Goal: Transaction & Acquisition: Download file/media

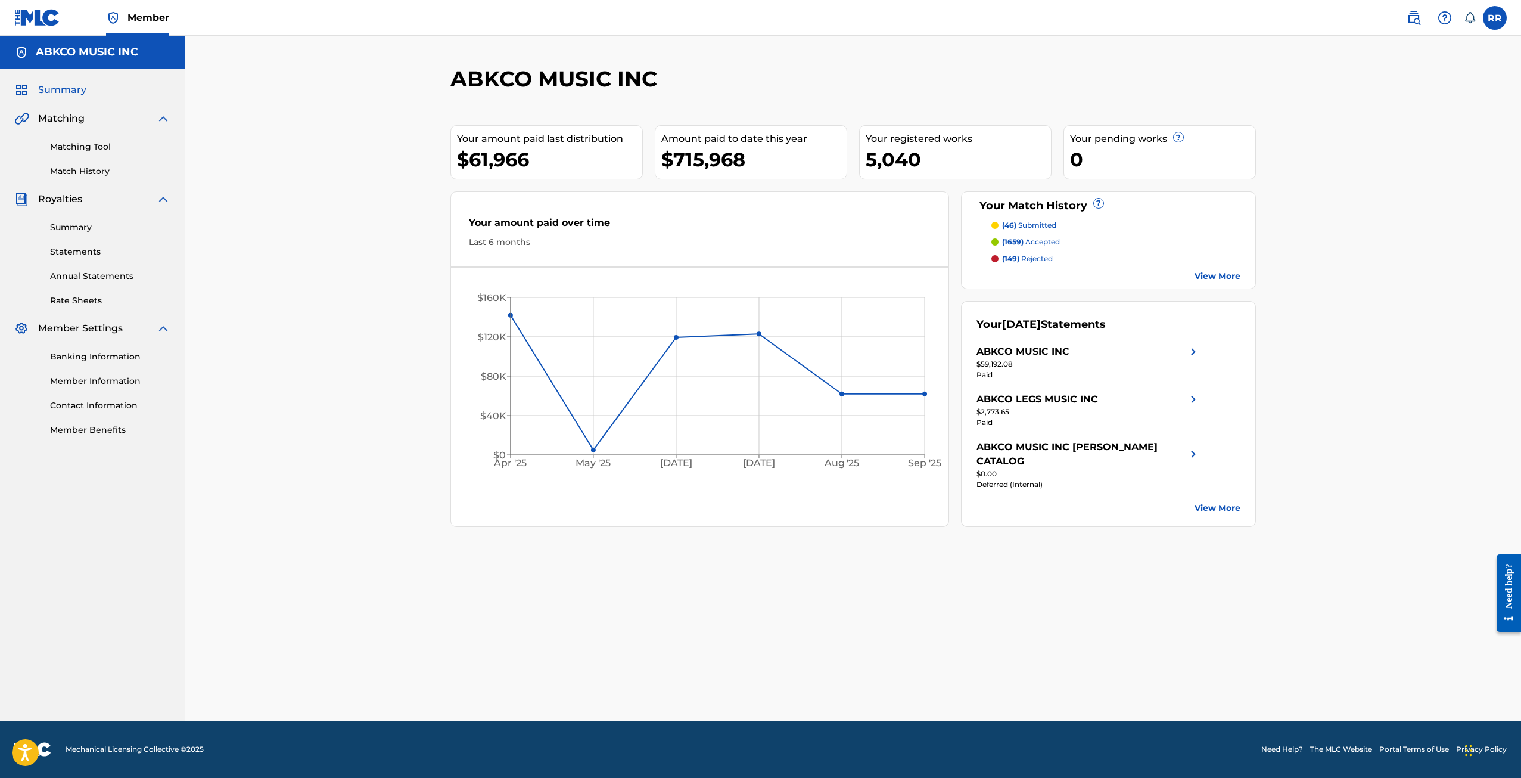
click at [104, 229] on link "Summary" at bounding box center [110, 227] width 120 height 13
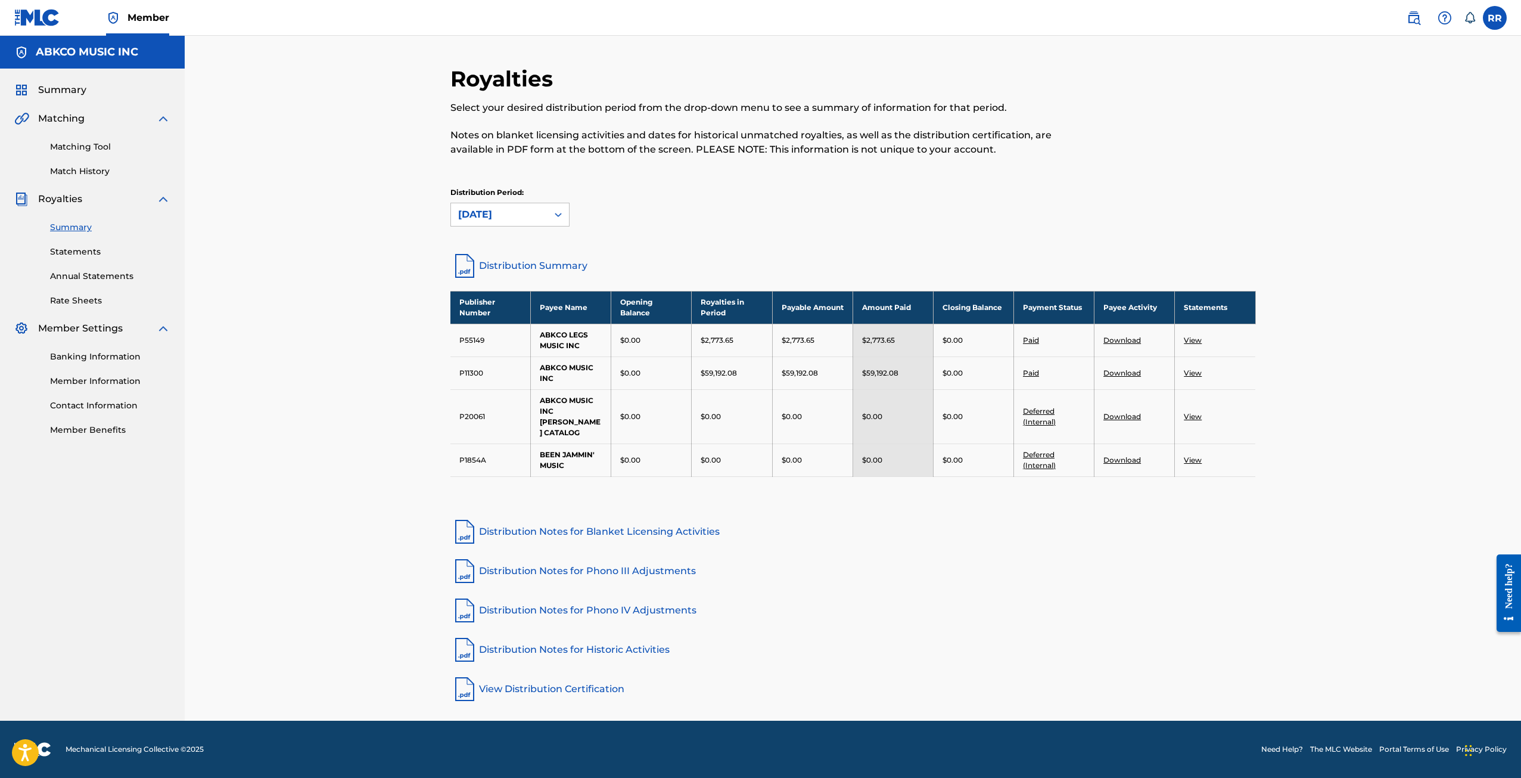
click at [97, 244] on div "Summary Statements Annual Statements Rate Sheets" at bounding box center [92, 256] width 156 height 101
click at [93, 253] on link "Statements" at bounding box center [110, 252] width 120 height 13
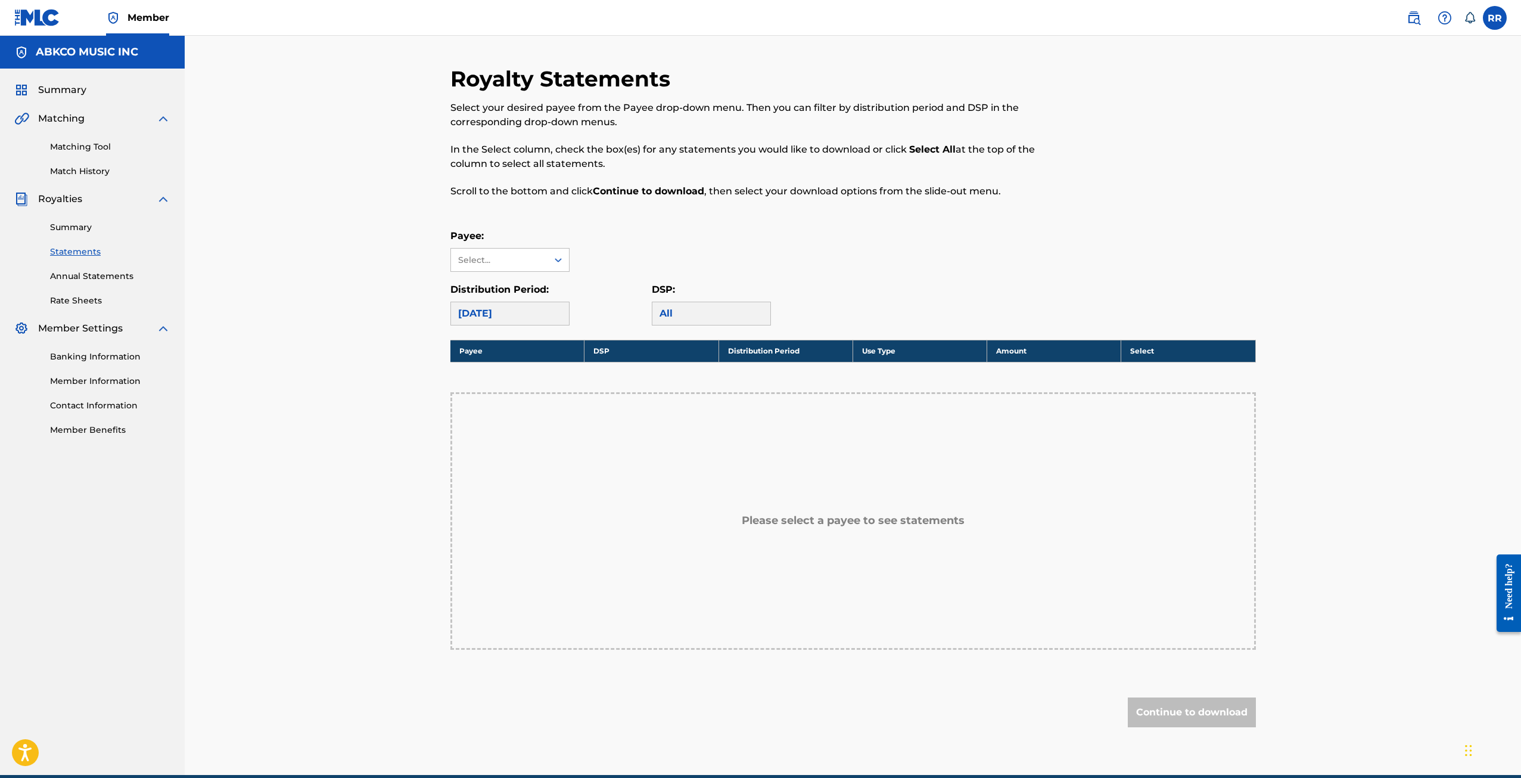
click at [253, 330] on div "Royalty Statements Select your desired payee from the Payee drop-down menu. The…" at bounding box center [853, 405] width 1337 height 739
click at [517, 264] on div "Select..." at bounding box center [498, 260] width 81 height 13
click at [545, 334] on div "ABKCO MUSIC INC" at bounding box center [510, 331] width 118 height 30
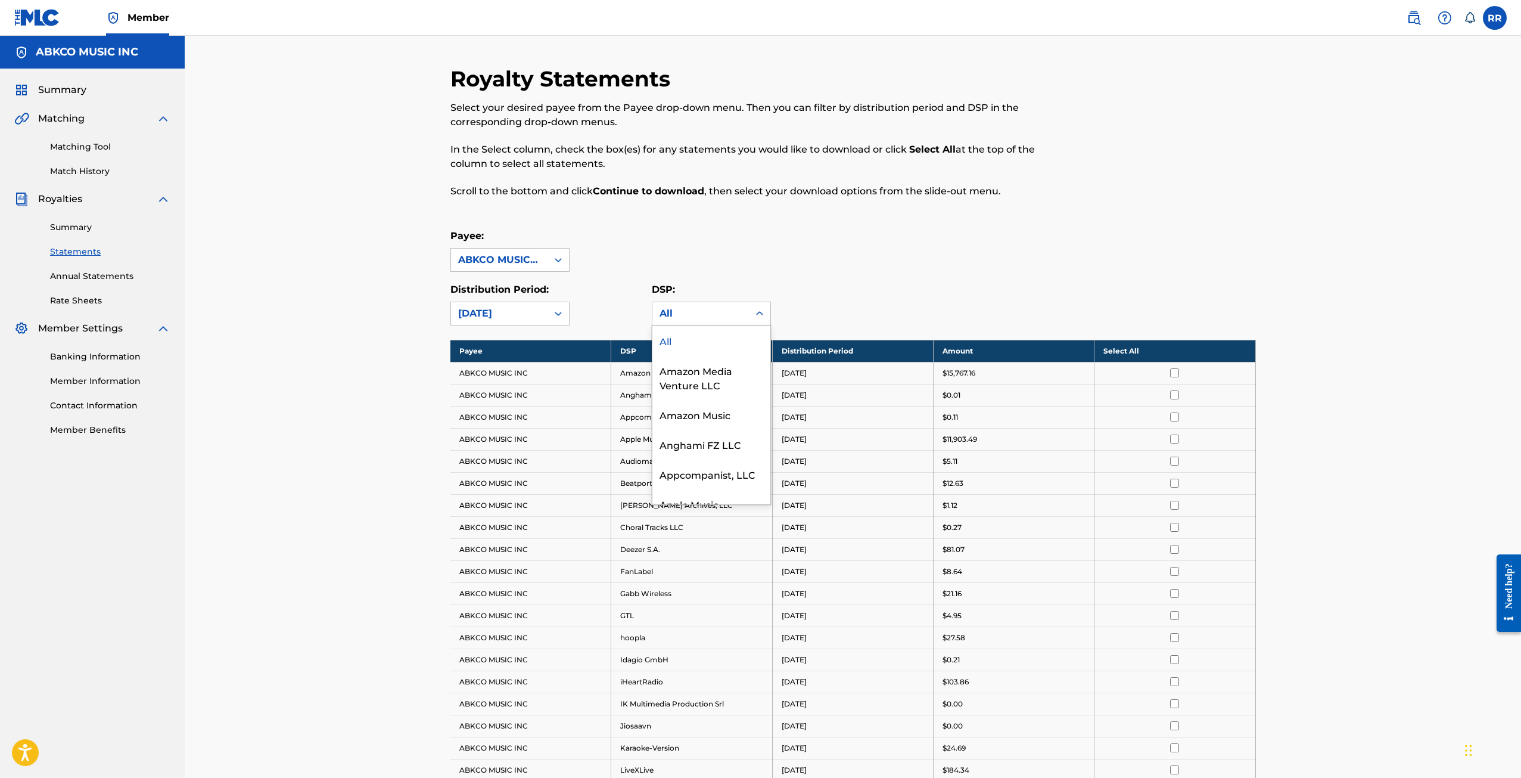
click at [695, 321] on div "All" at bounding box center [701, 313] width 97 height 23
click at [694, 319] on div "All" at bounding box center [701, 313] width 82 height 14
click at [774, 222] on div "Royalty Statements Select your desired payee from the Payee drop-down menu. The…" at bounding box center [854, 700] width 806 height 1268
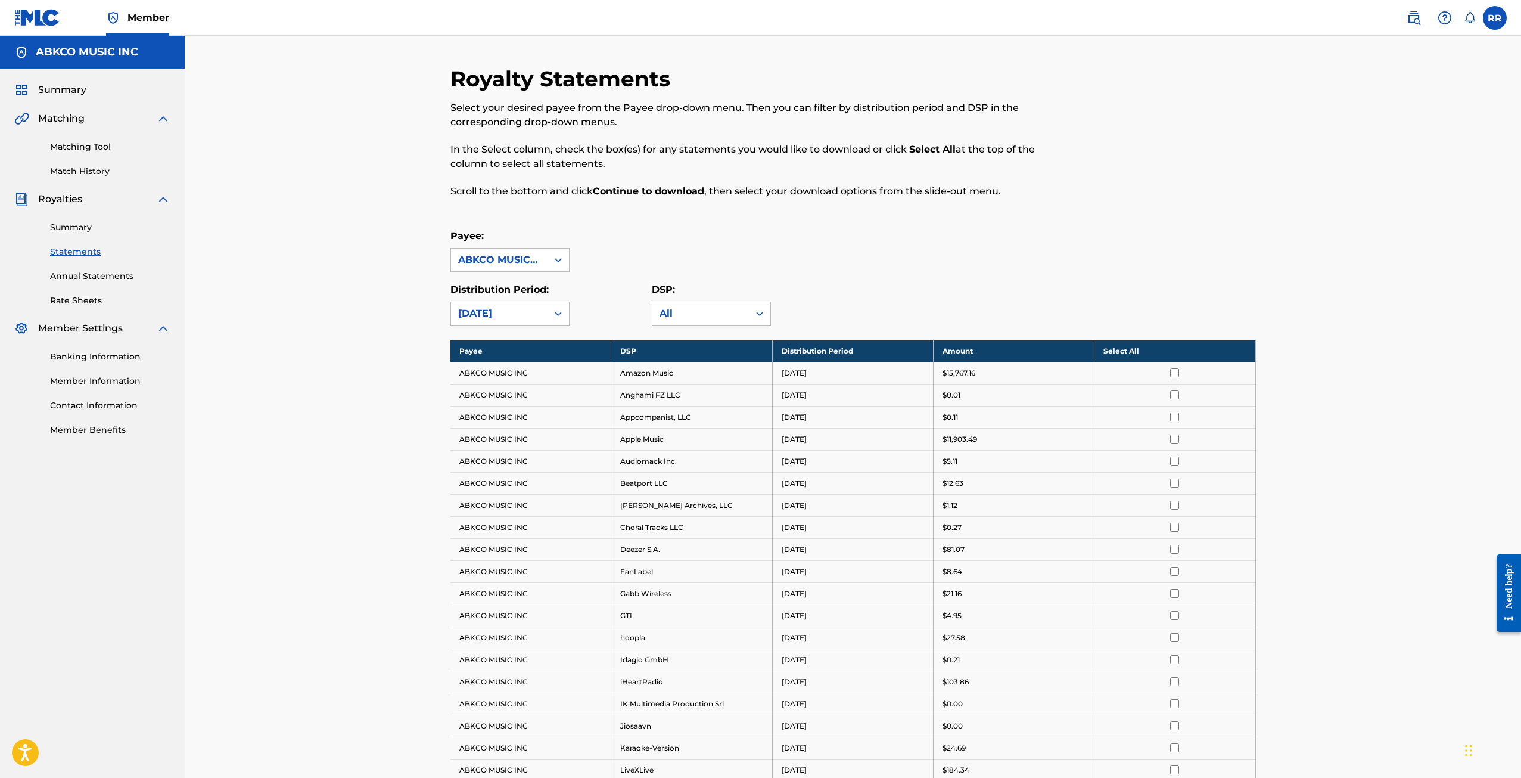
click at [1174, 350] on th "Select All" at bounding box center [1175, 351] width 161 height 22
click at [1175, 364] on td at bounding box center [1175, 373] width 161 height 22
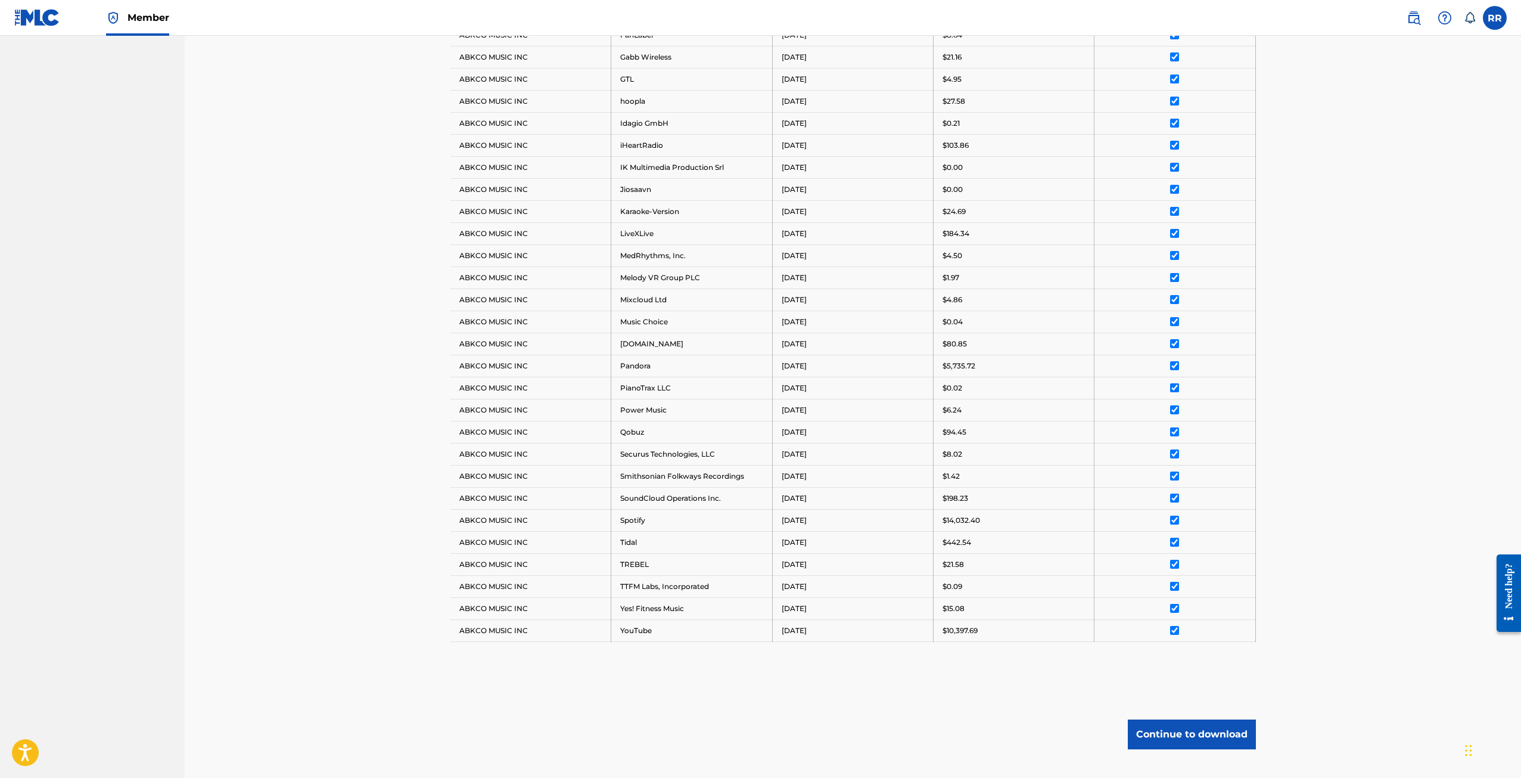
scroll to position [596, 0]
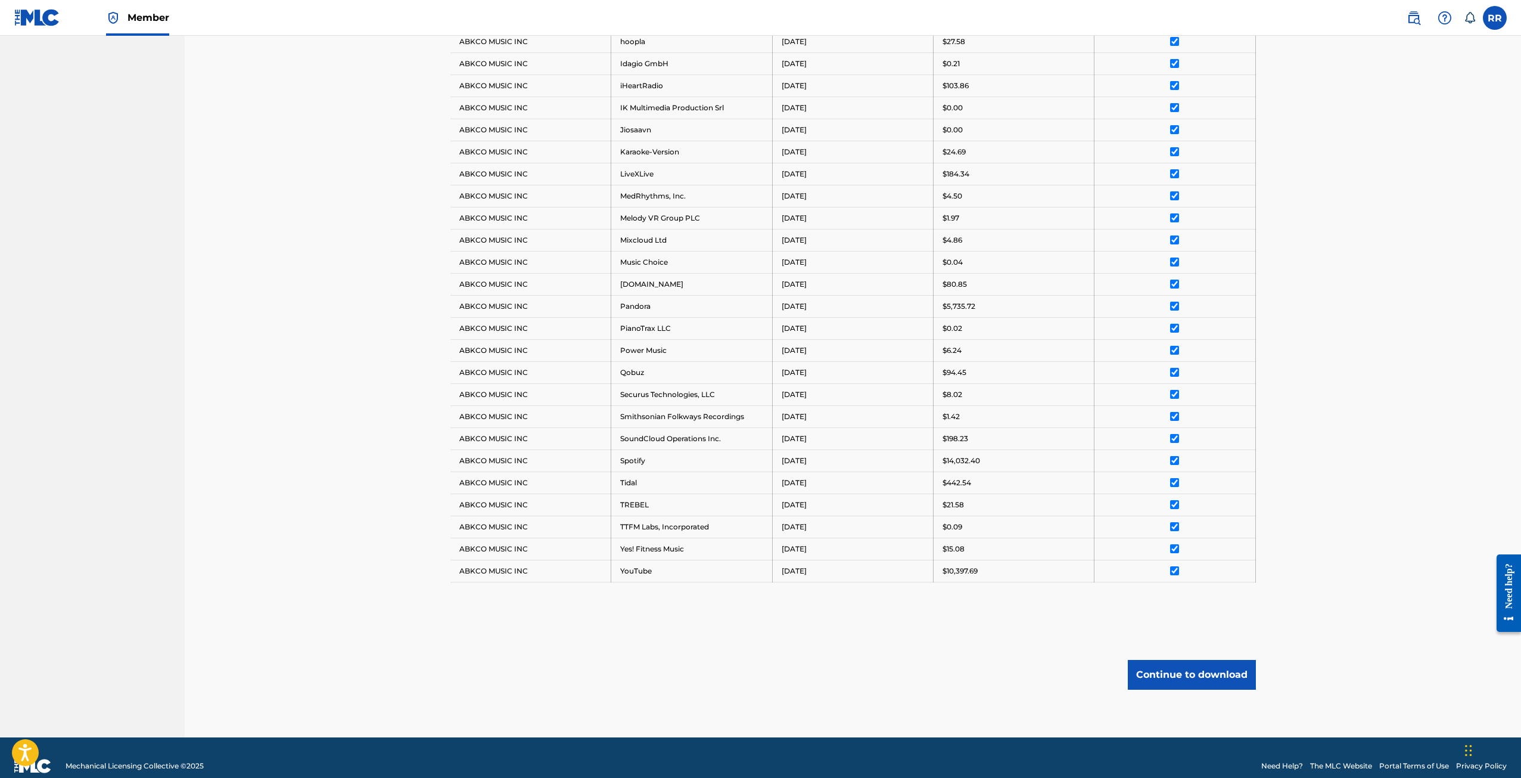
click at [1160, 666] on button "Continue to download" at bounding box center [1192, 675] width 128 height 30
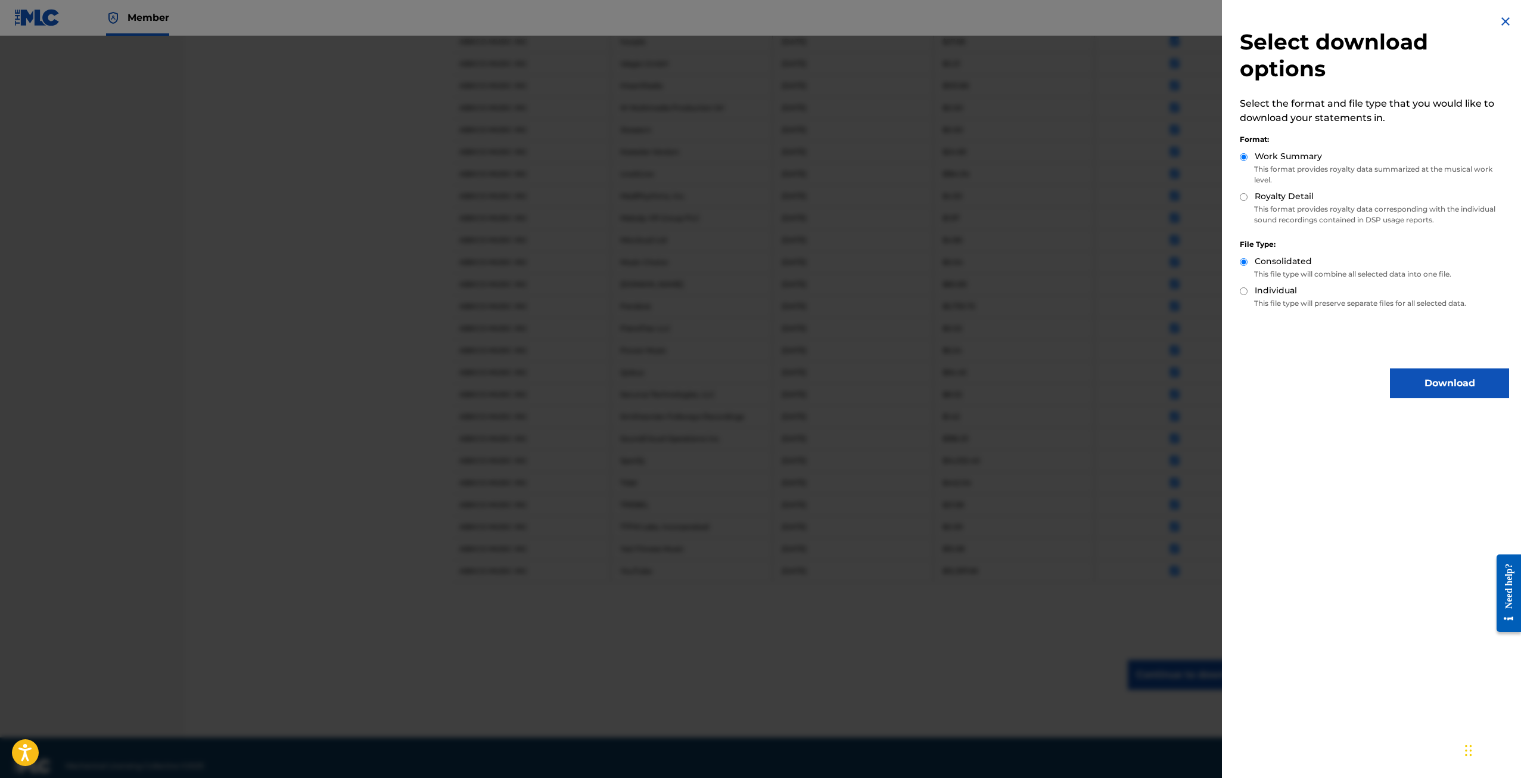
click at [1507, 18] on img at bounding box center [1506, 21] width 14 height 14
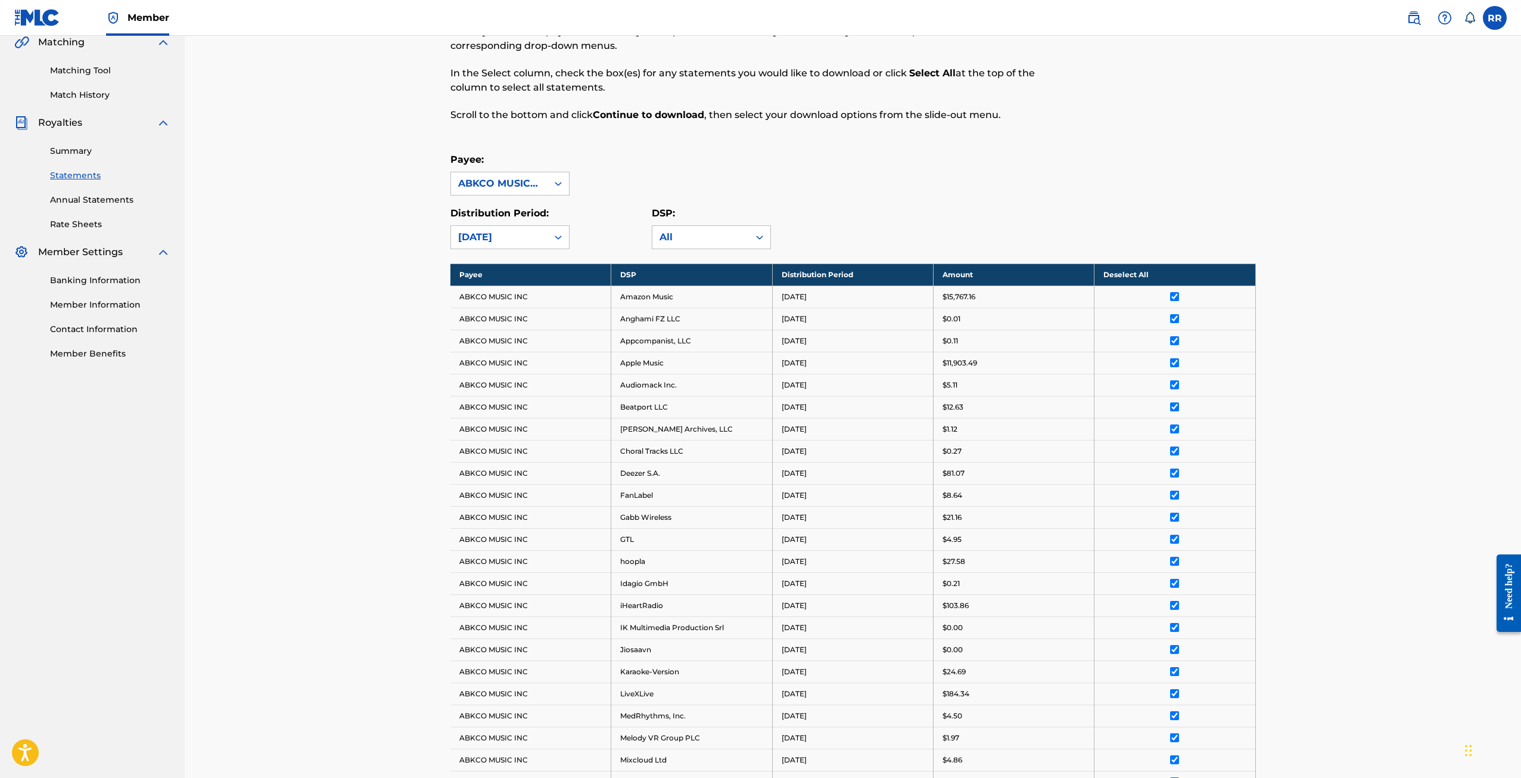
scroll to position [0, 0]
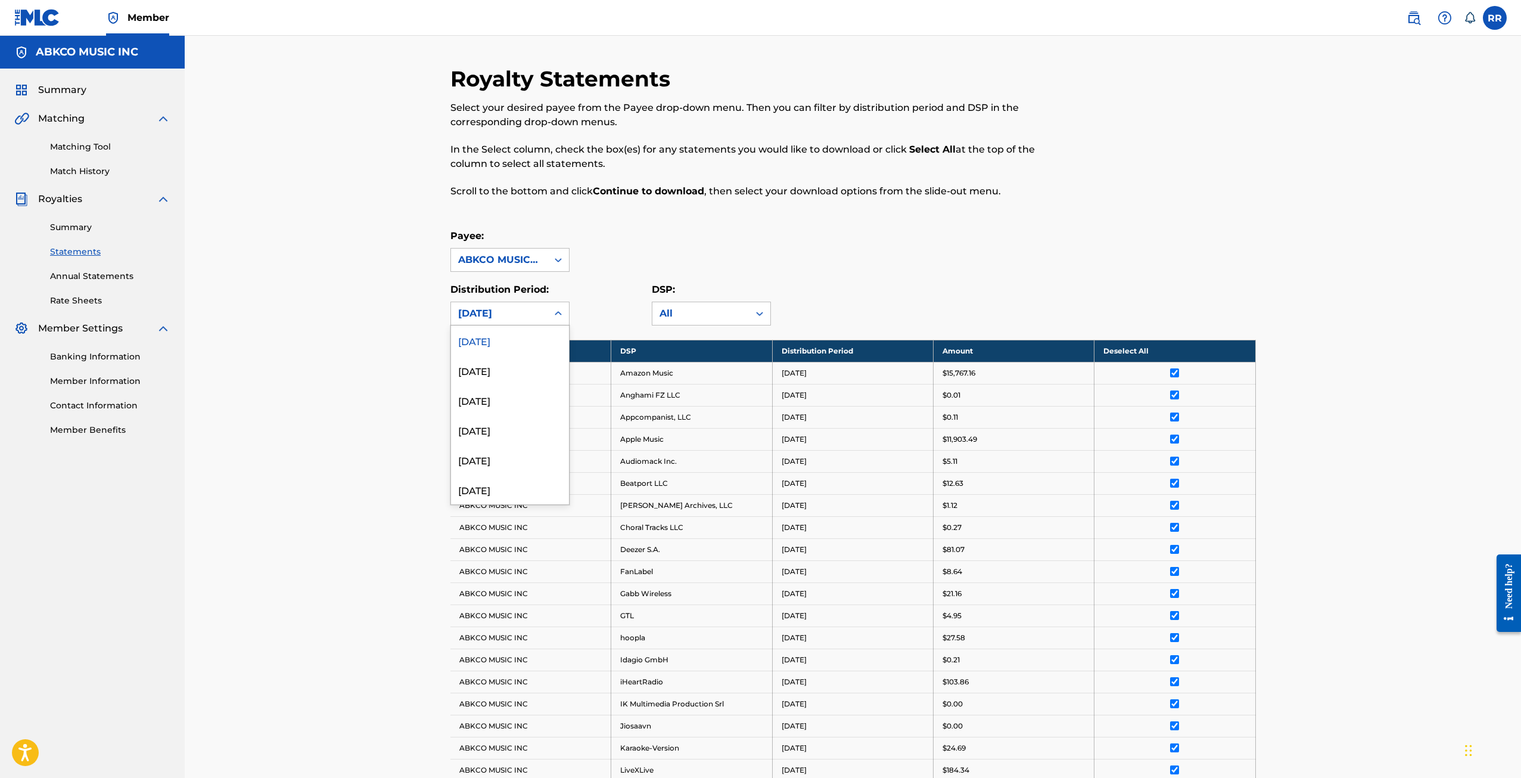
click at [532, 310] on div "[DATE]" at bounding box center [499, 313] width 82 height 14
click at [289, 244] on div "Royalty Statements Select your desired payee from the Payee drop-down menu. The…" at bounding box center [853, 684] width 1337 height 1297
click at [107, 275] on link "Annual Statements" at bounding box center [110, 276] width 120 height 13
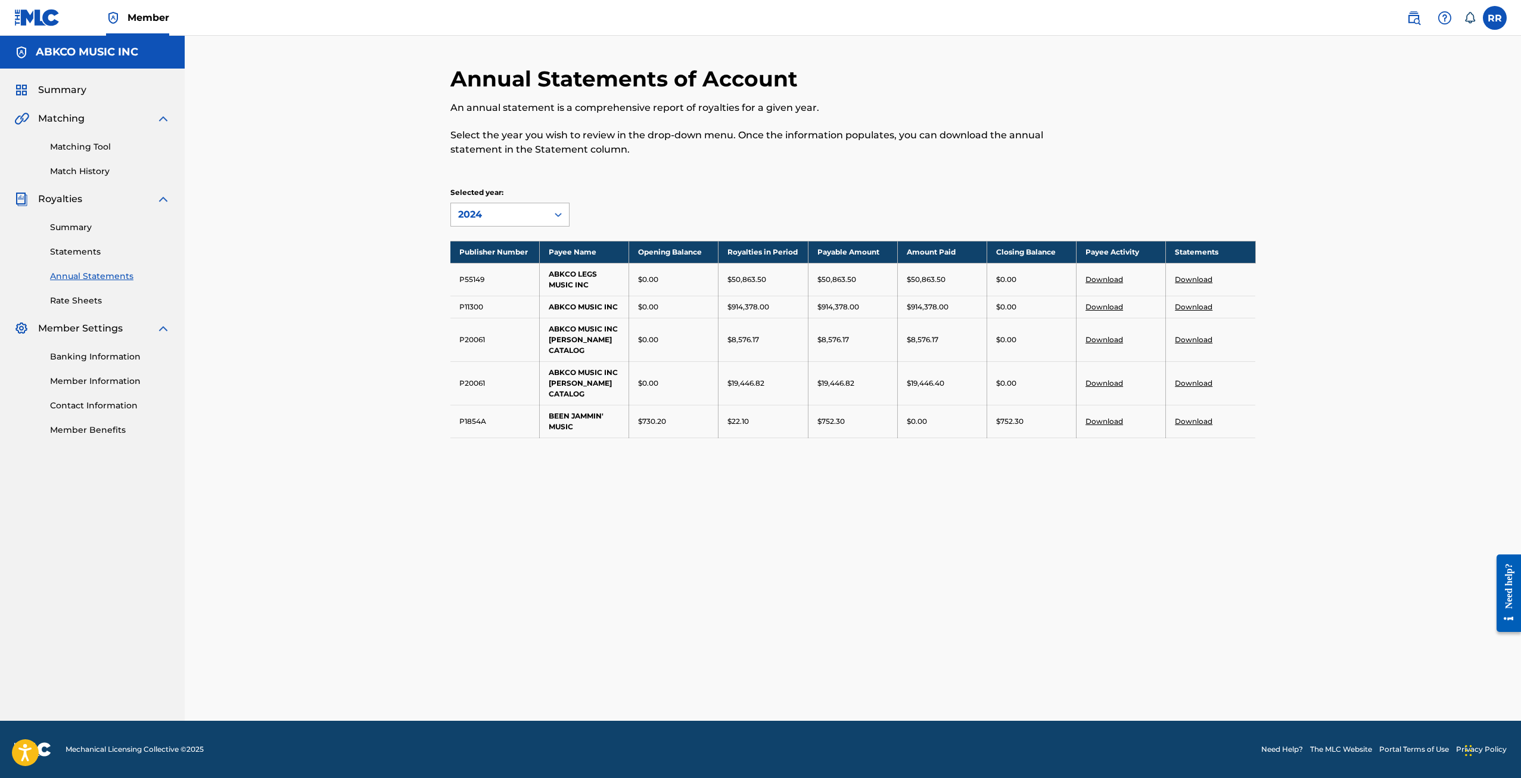
click at [487, 217] on div "2024" at bounding box center [499, 214] width 82 height 14
click at [311, 291] on div "Annual Statements of Account An annual statement is a comprehensive report of r…" at bounding box center [853, 378] width 1337 height 685
click at [71, 293] on div "Summary Statements Annual Statements Rate Sheets" at bounding box center [92, 256] width 156 height 101
click at [74, 302] on link "Rate Sheets" at bounding box center [110, 300] width 120 height 13
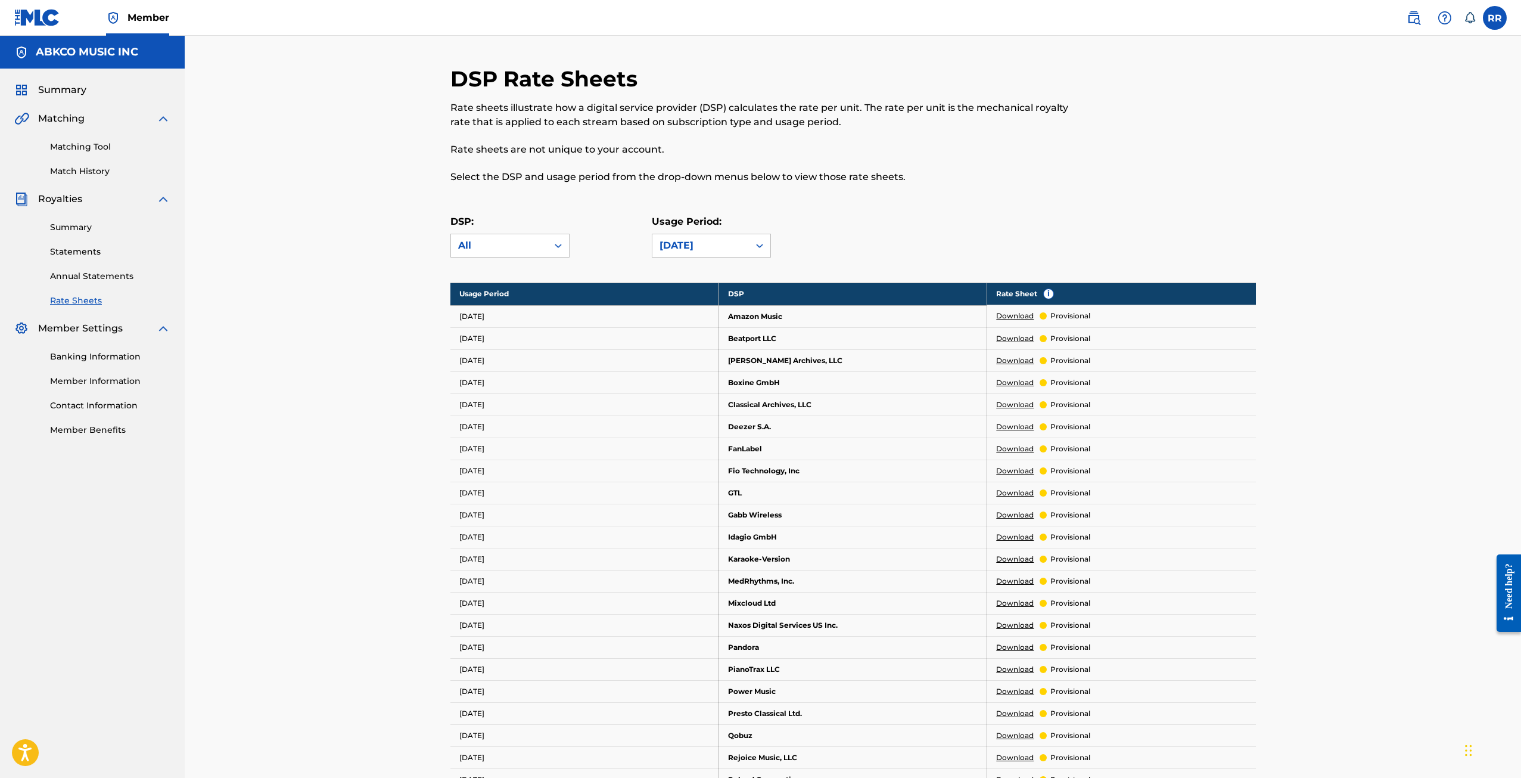
click at [76, 226] on link "Summary" at bounding box center [110, 227] width 120 height 13
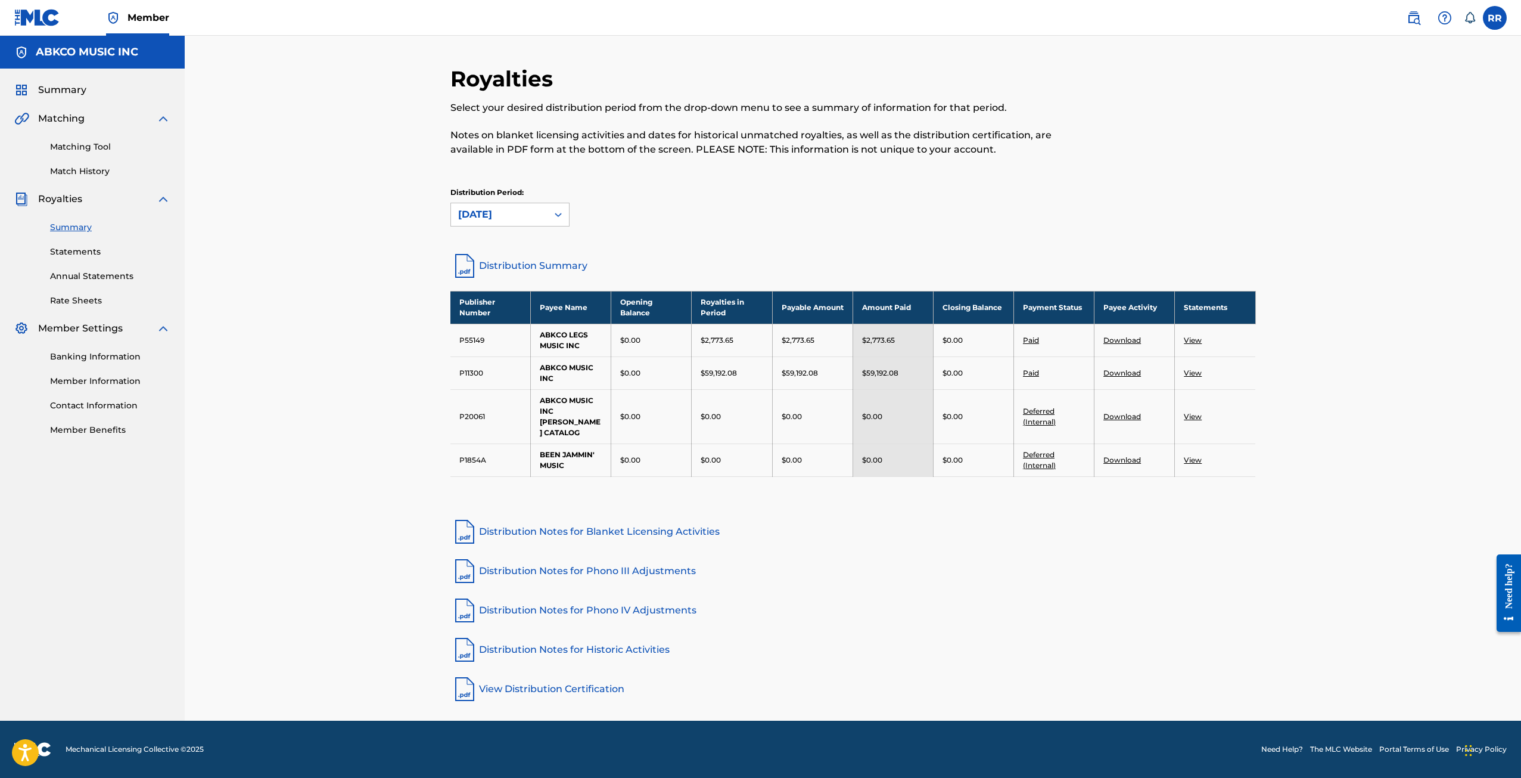
click at [542, 266] on link "Distribution Summary" at bounding box center [854, 265] width 806 height 29
click at [757, 237] on div "Royalties Select your desired distribution period from the drop-down menu to se…" at bounding box center [854, 159] width 806 height 186
